Goal: Task Accomplishment & Management: Use online tool/utility

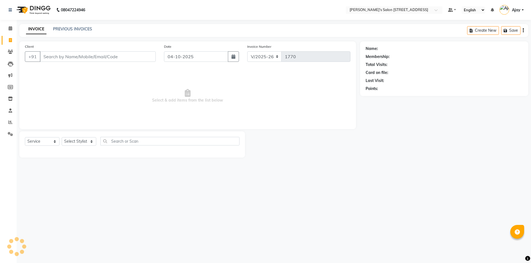
select select "7773"
select select "service"
click at [11, 9] on icon at bounding box center [10, 10] width 3 height 4
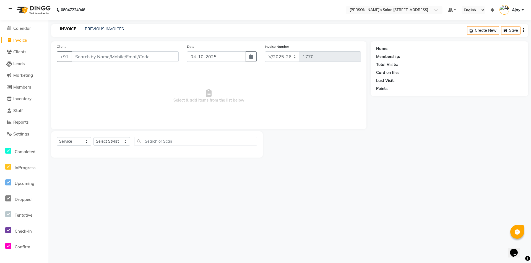
click at [10, 9] on icon at bounding box center [10, 10] width 3 height 4
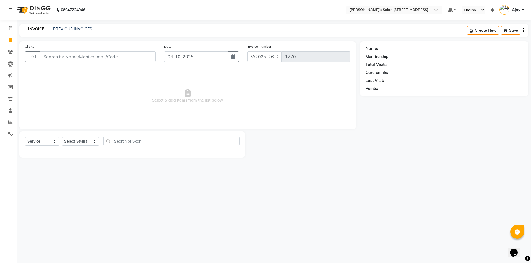
click at [10, 9] on icon at bounding box center [10, 10] width 3 height 4
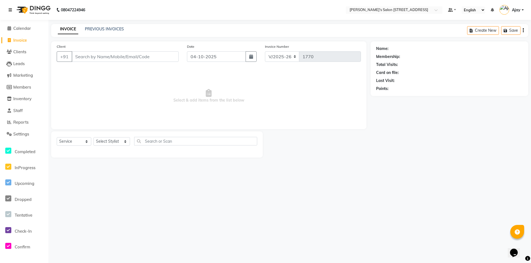
click at [10, 9] on icon at bounding box center [10, 10] width 3 height 4
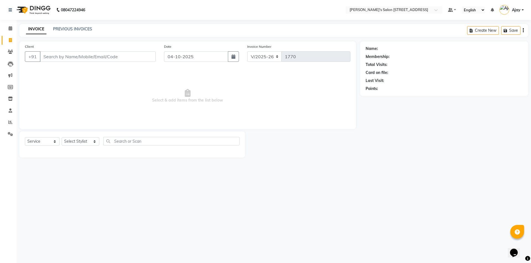
click at [116, 11] on nav "08047224946 Select Location × [PERSON_NAME]'s Salon [STREET_ADDRESS] Default Pa…" at bounding box center [265, 10] width 531 height 20
